Goal: Navigation & Orientation: Find specific page/section

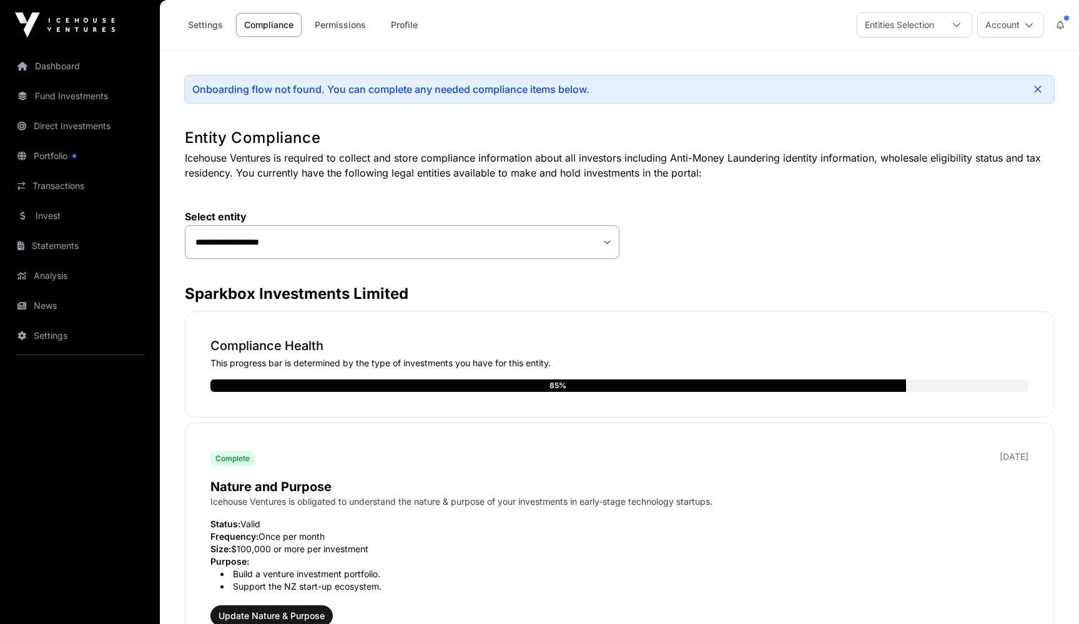
click at [67, 59] on link "Dashboard" at bounding box center [80, 65] width 140 height 27
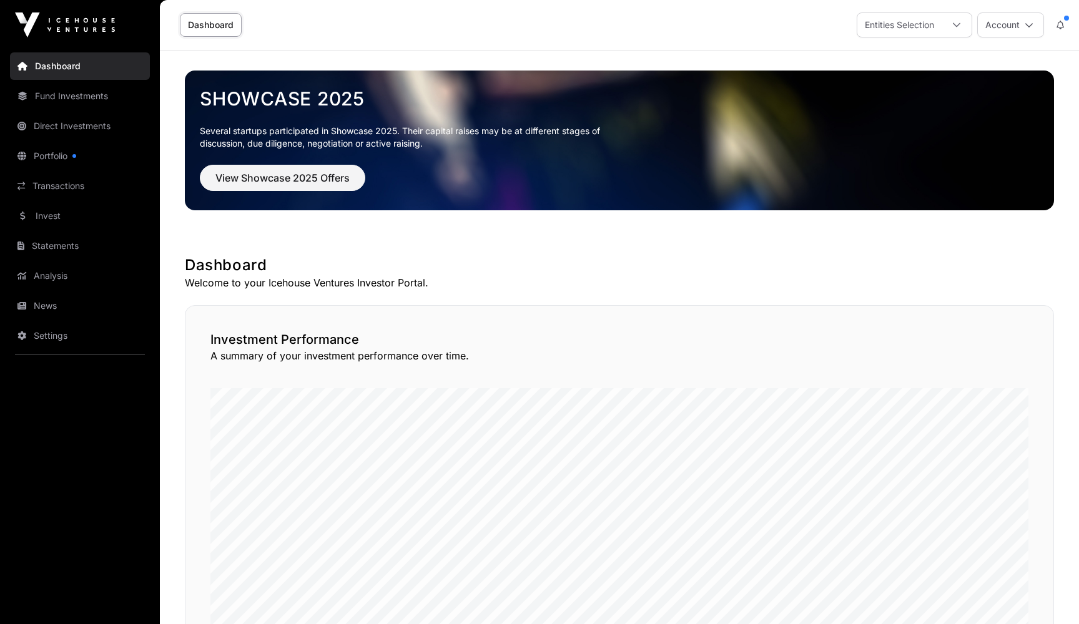
click at [59, 125] on link "Direct Investments" at bounding box center [80, 125] width 140 height 27
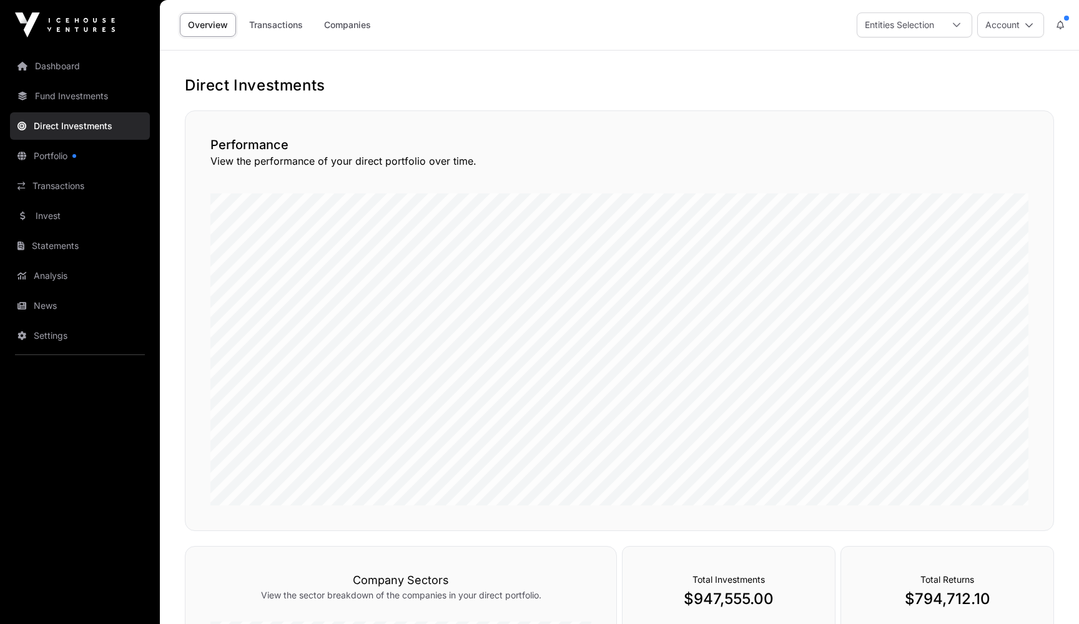
click at [59, 157] on link "Portfolio" at bounding box center [80, 155] width 140 height 27
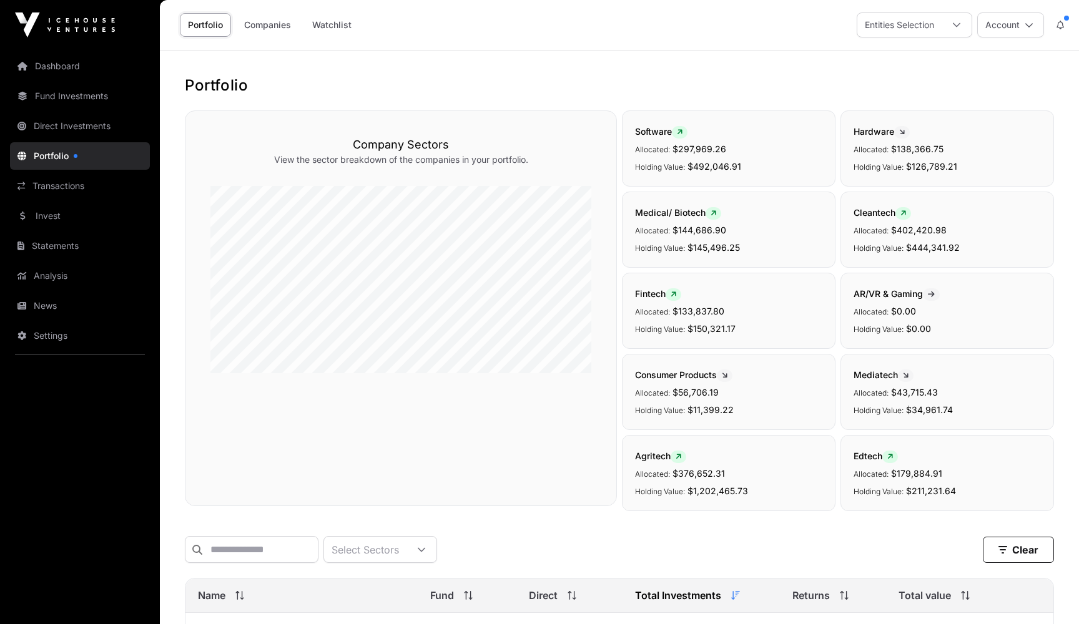
click at [49, 215] on link "Invest" at bounding box center [80, 215] width 140 height 27
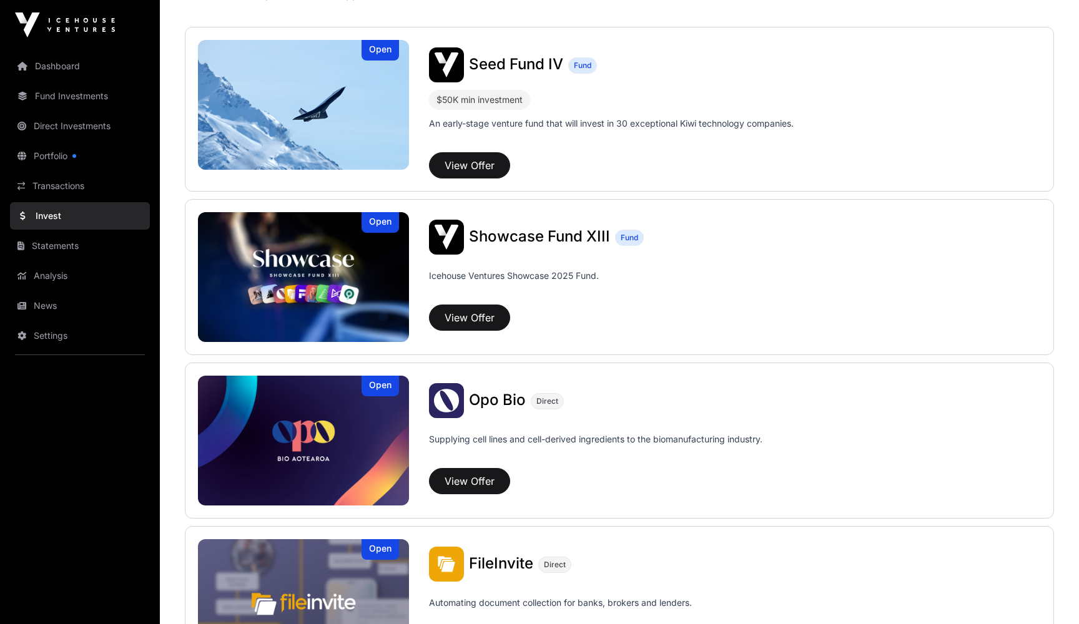
scroll to position [259, 0]
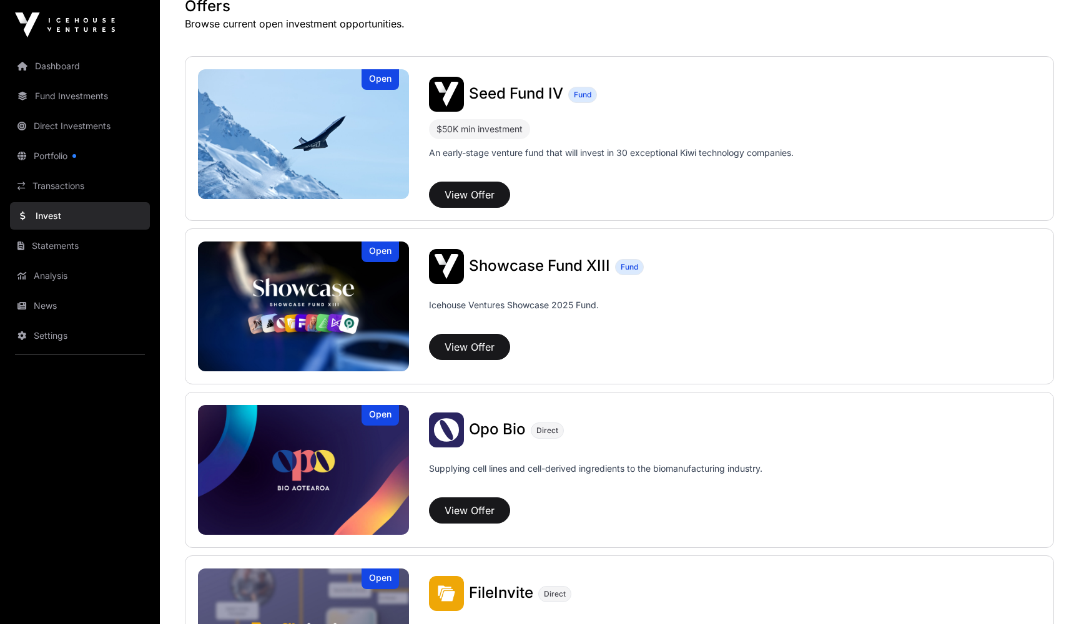
click at [39, 302] on link "News" at bounding box center [80, 305] width 140 height 27
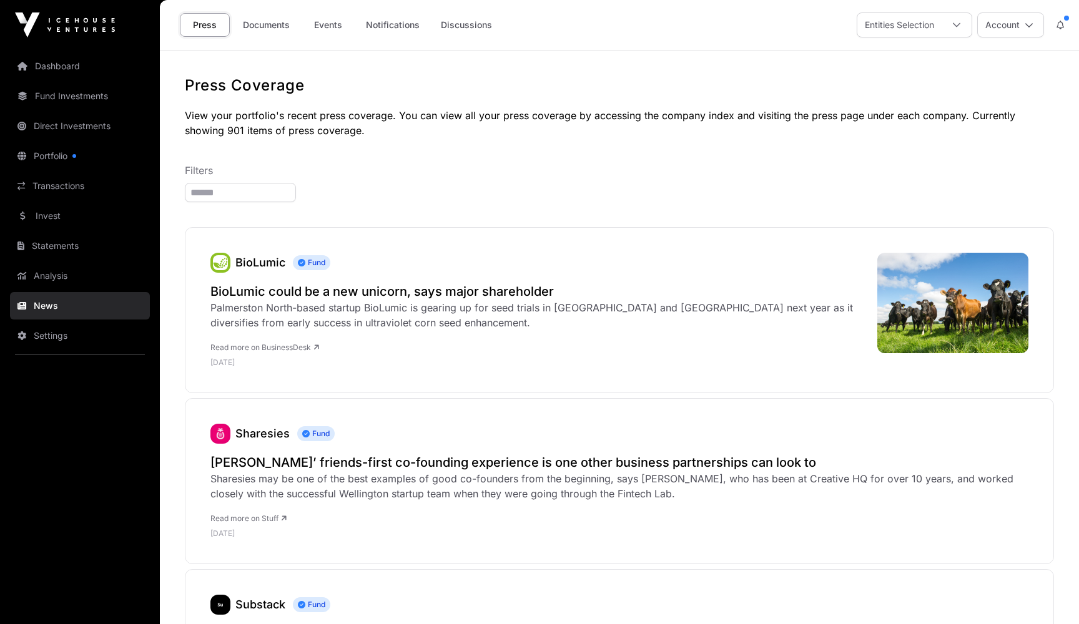
click at [48, 278] on link "Analysis" at bounding box center [80, 275] width 140 height 27
click at [51, 333] on link "Settings" at bounding box center [80, 335] width 140 height 27
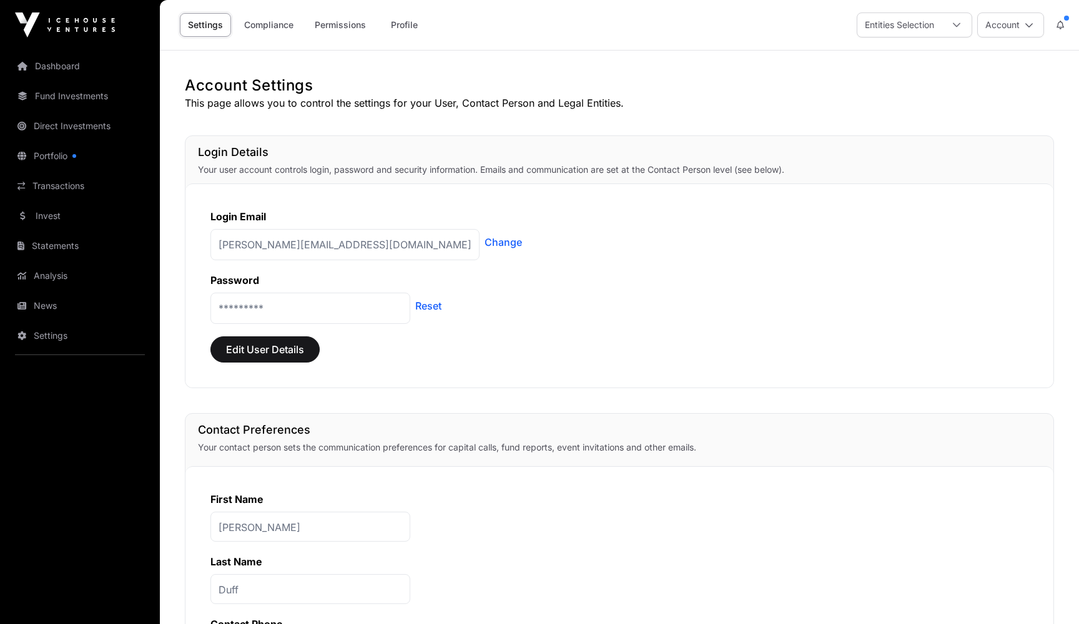
click at [59, 67] on link "Dashboard" at bounding box center [80, 65] width 140 height 27
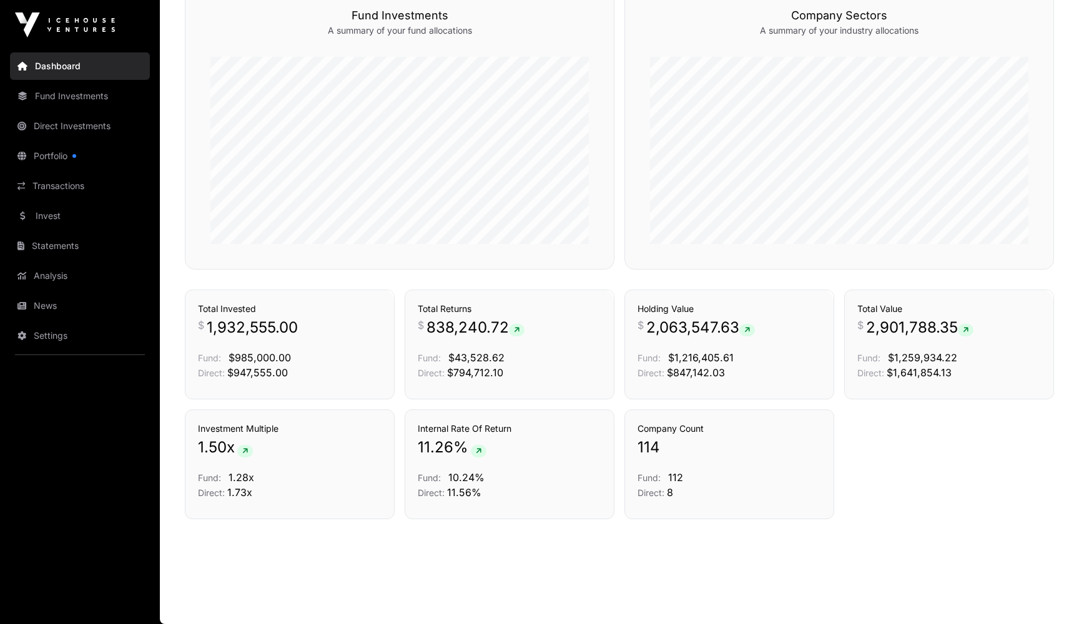
scroll to position [760, 0]
click at [69, 123] on link "Direct Investments" at bounding box center [80, 125] width 140 height 27
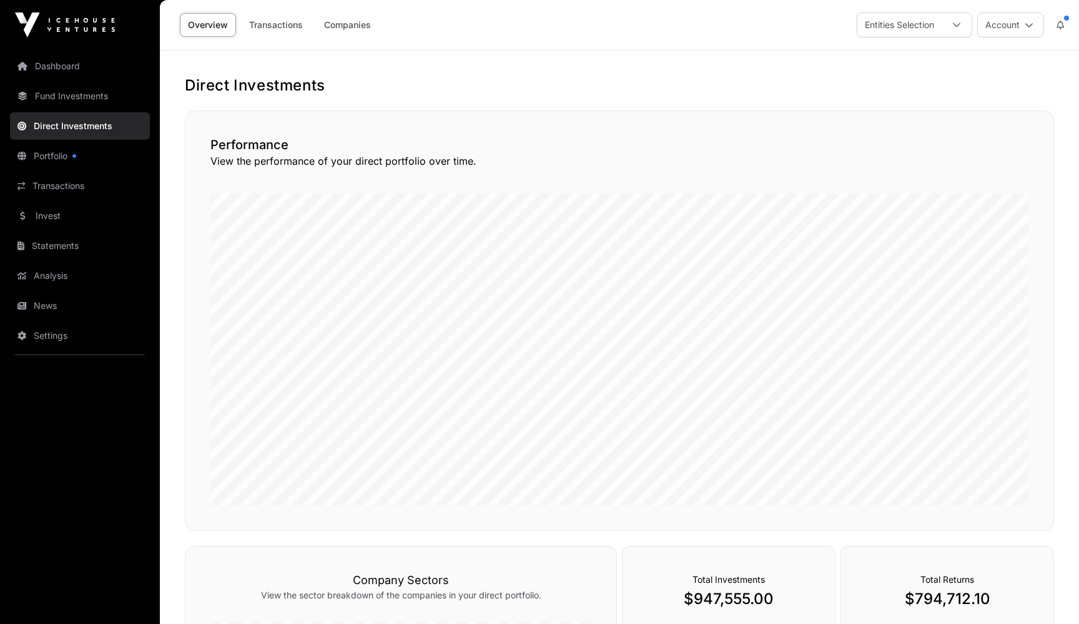
click at [69, 97] on link "Fund Investments" at bounding box center [80, 95] width 140 height 27
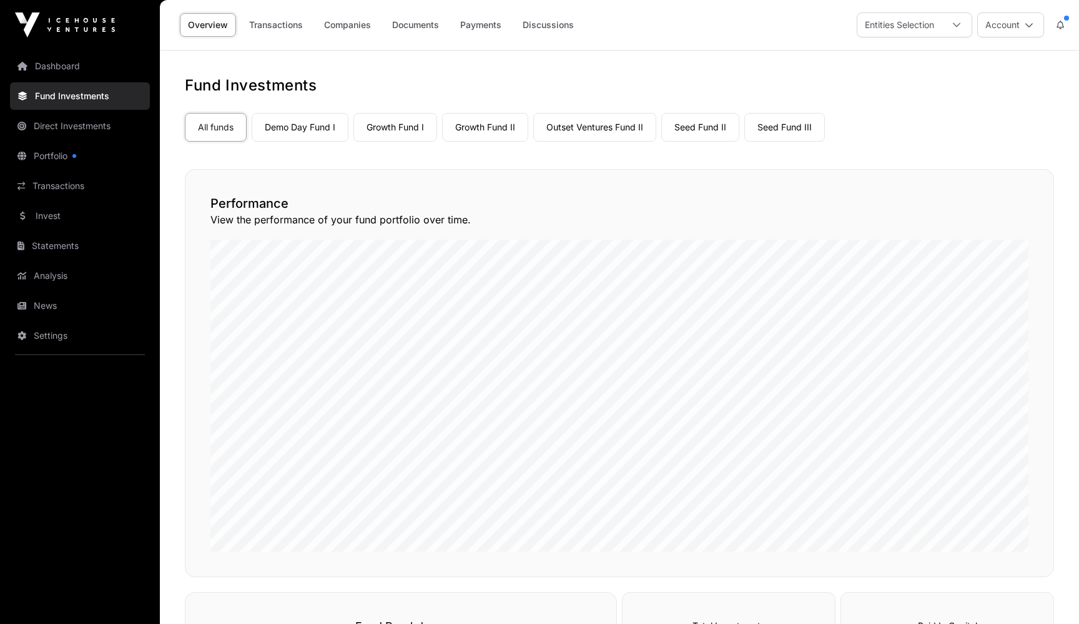
click at [348, 26] on link "Companies" at bounding box center [347, 25] width 63 height 24
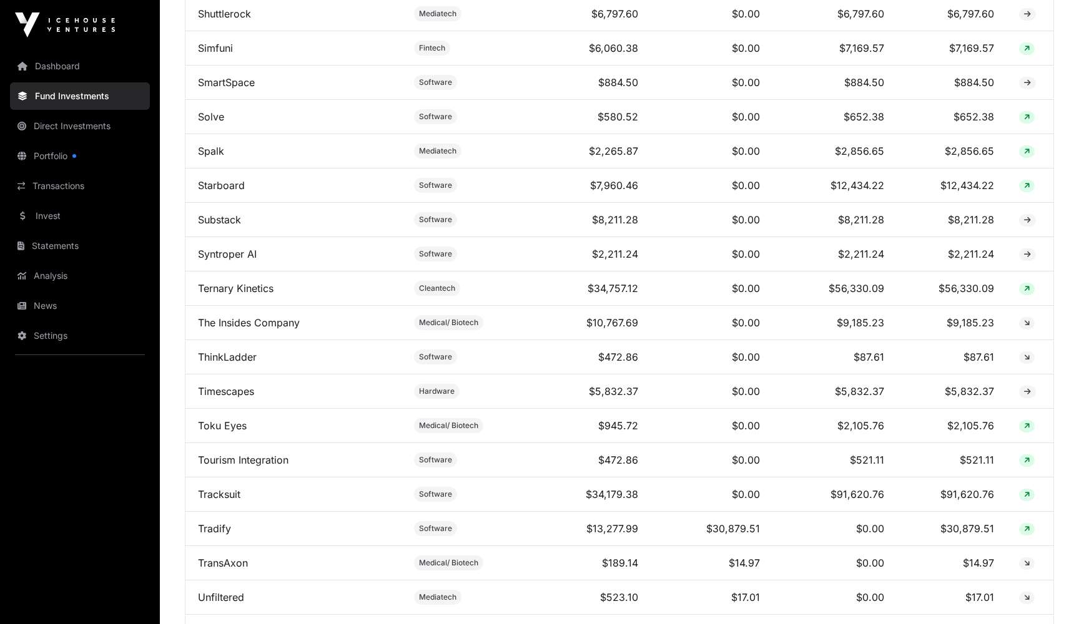
scroll to position [3595, 0]
click at [62, 190] on link "Transactions" at bounding box center [80, 185] width 140 height 27
click at [44, 215] on link "Invest" at bounding box center [80, 215] width 140 height 27
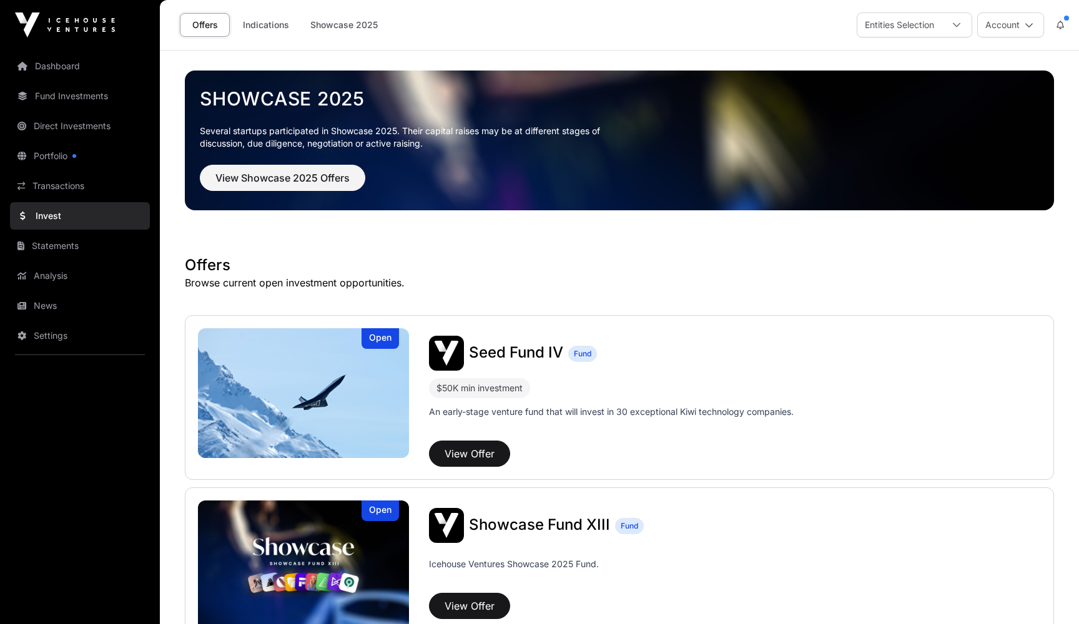
click at [325, 422] on img at bounding box center [303, 393] width 211 height 130
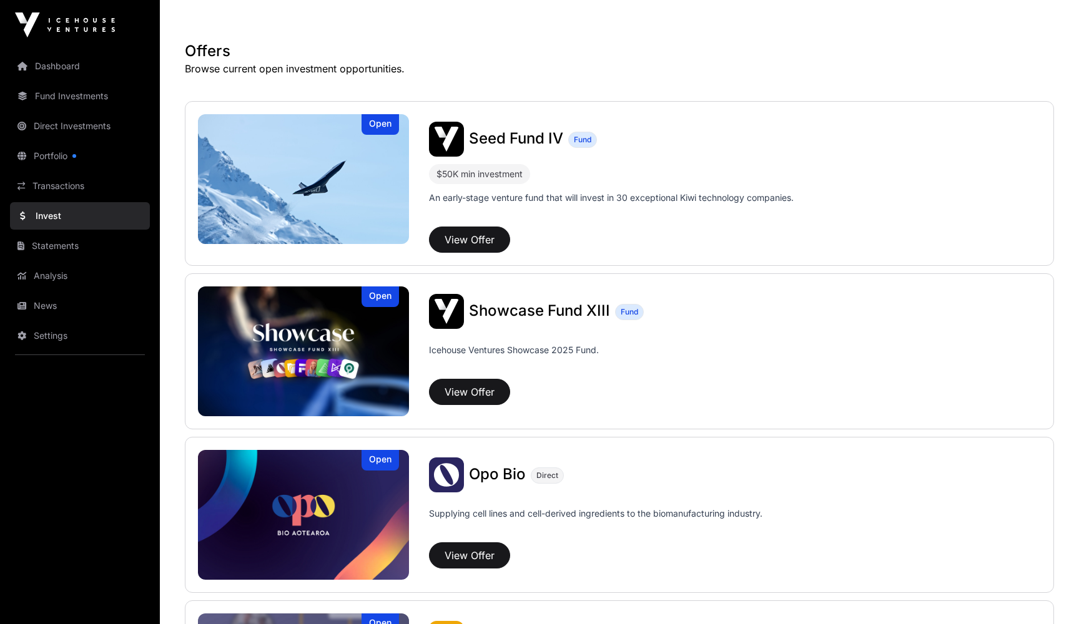
scroll to position [140, 0]
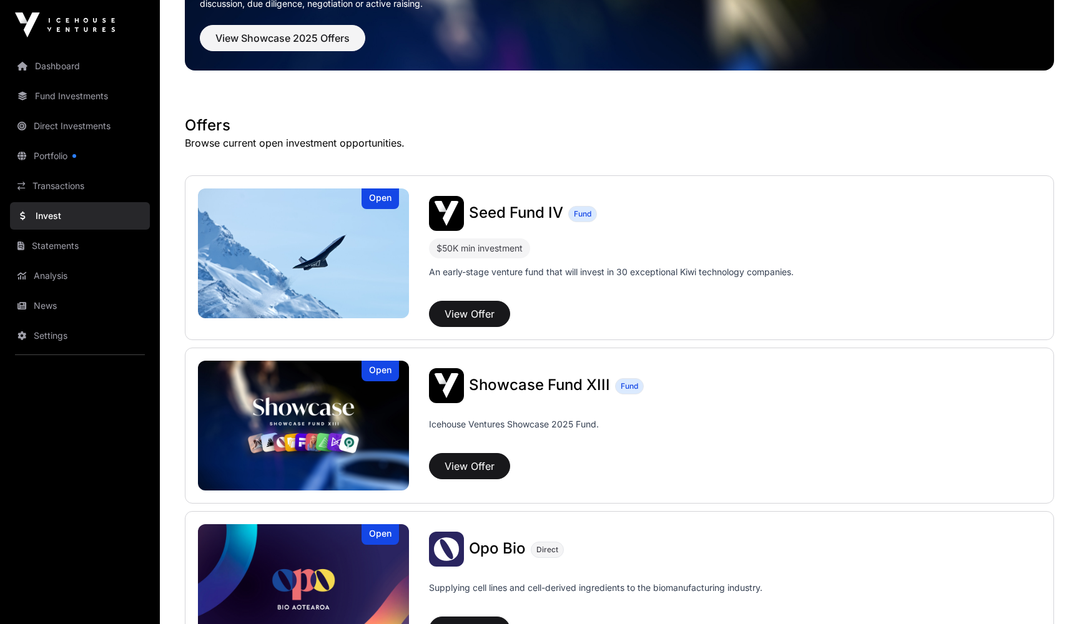
click at [67, 181] on link "Transactions" at bounding box center [80, 185] width 140 height 27
click at [51, 157] on link "Portfolio" at bounding box center [80, 155] width 140 height 27
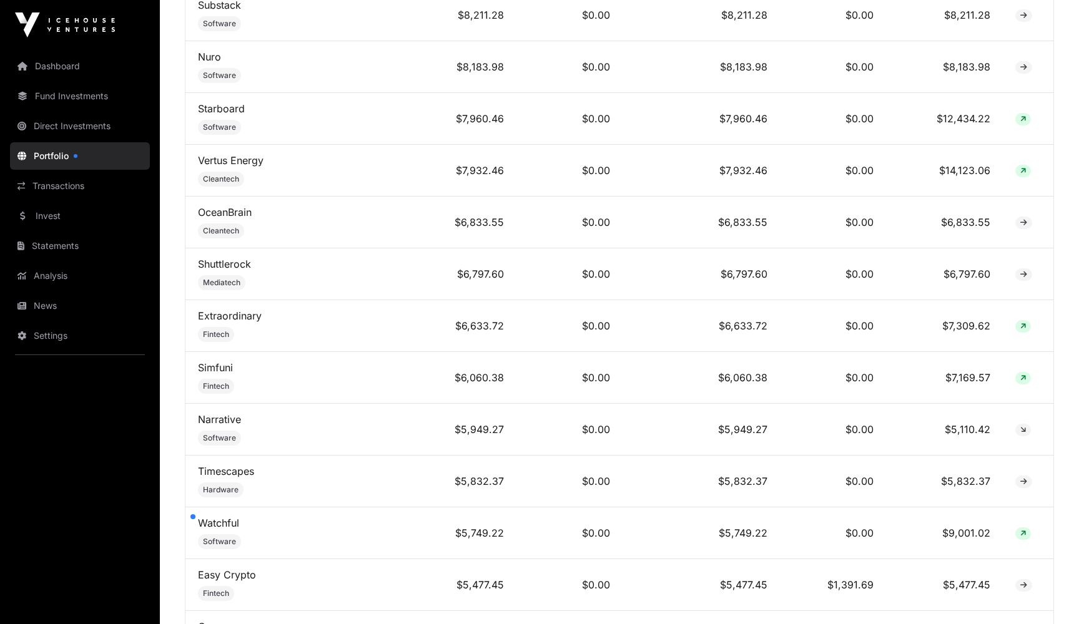
scroll to position [2025, 0]
